Goal: Find specific page/section: Find specific page/section

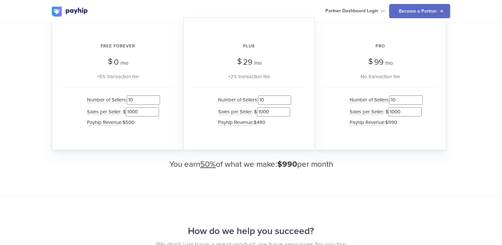
scroll to position [671, 0]
click at [264, 109] on input "1000" at bounding box center [273, 111] width 33 height 9
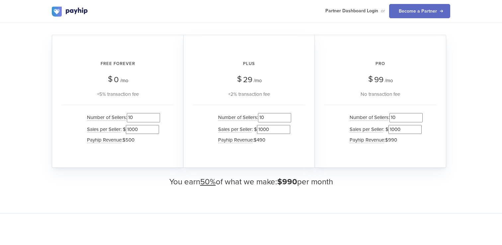
scroll to position [655, 0]
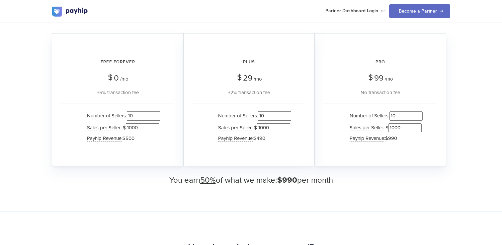
click at [142, 116] on input "10" at bounding box center [143, 116] width 33 height 9
click at [157, 114] on input "11" at bounding box center [143, 116] width 33 height 9
click at [157, 114] on input "12" at bounding box center [143, 116] width 33 height 9
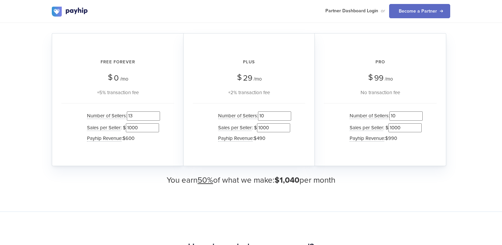
click at [157, 114] on input "13" at bounding box center [143, 116] width 33 height 9
click at [157, 114] on input "14" at bounding box center [143, 116] width 33 height 9
click at [157, 114] on input "15" at bounding box center [143, 116] width 33 height 9
click at [157, 114] on input "16" at bounding box center [143, 116] width 33 height 9
click at [157, 114] on input "17" at bounding box center [143, 116] width 33 height 9
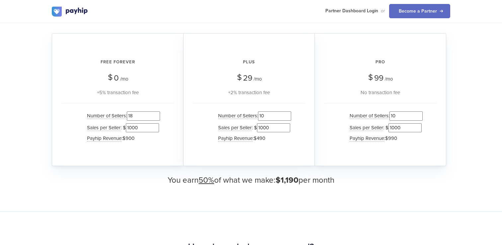
click at [157, 114] on input "18" at bounding box center [143, 116] width 33 height 9
click at [157, 114] on input "89" at bounding box center [143, 116] width 33 height 9
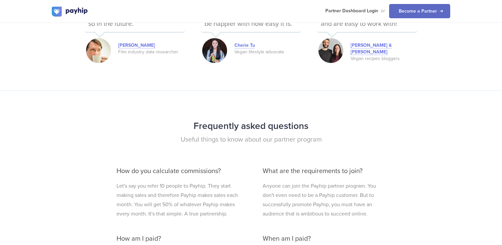
scroll to position [1246, 0]
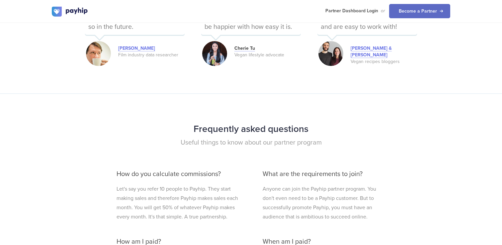
type input "91"
click at [249, 46] on link "Cherie Tu" at bounding box center [244, 48] width 21 height 6
